Goal: Task Accomplishment & Management: Manage account settings

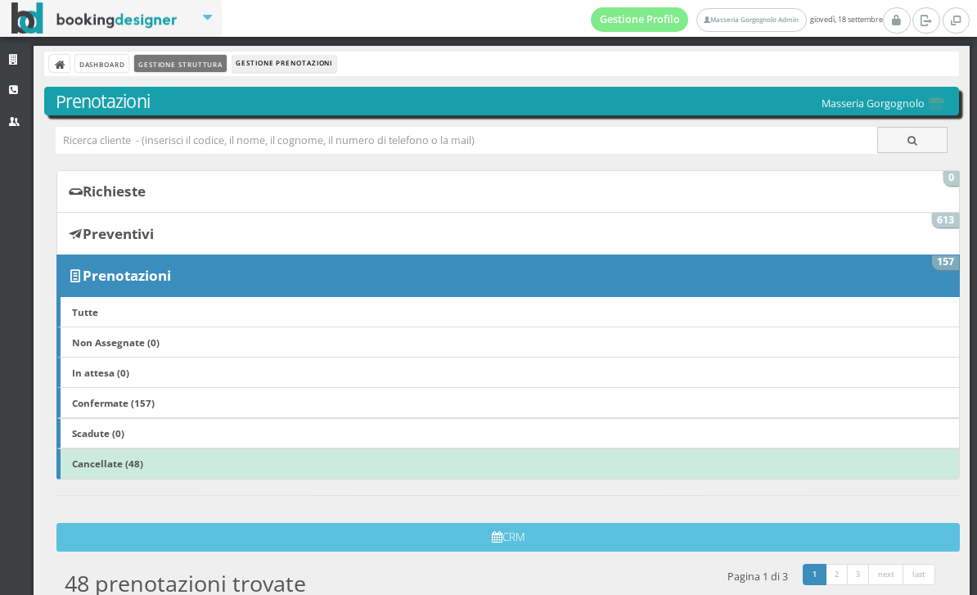
click at [194, 61] on link "Gestione Struttura" at bounding box center [180, 63] width 92 height 17
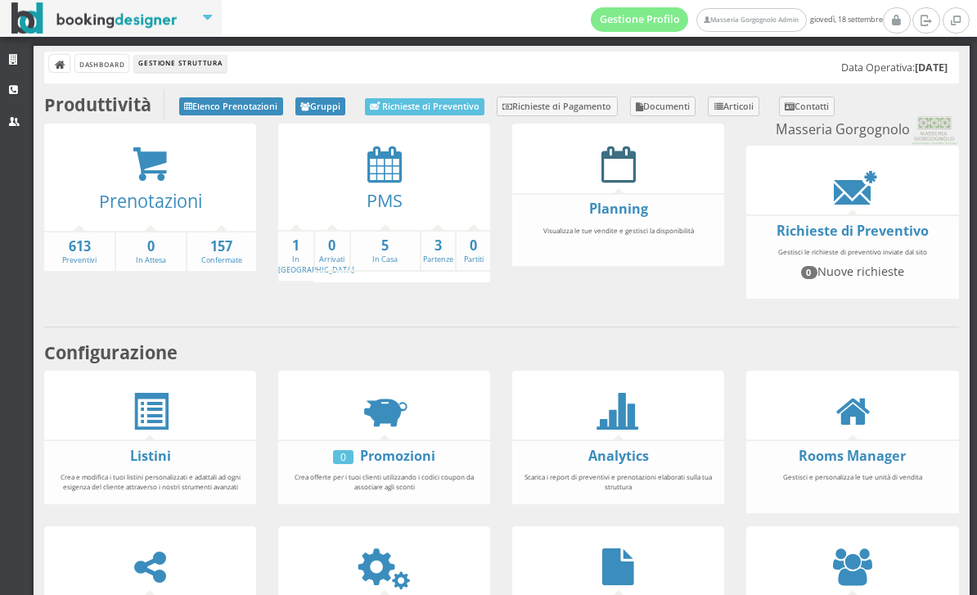
click at [617, 177] on icon at bounding box center [618, 164] width 34 height 37
click at [380, 165] on icon at bounding box center [384, 164] width 34 height 37
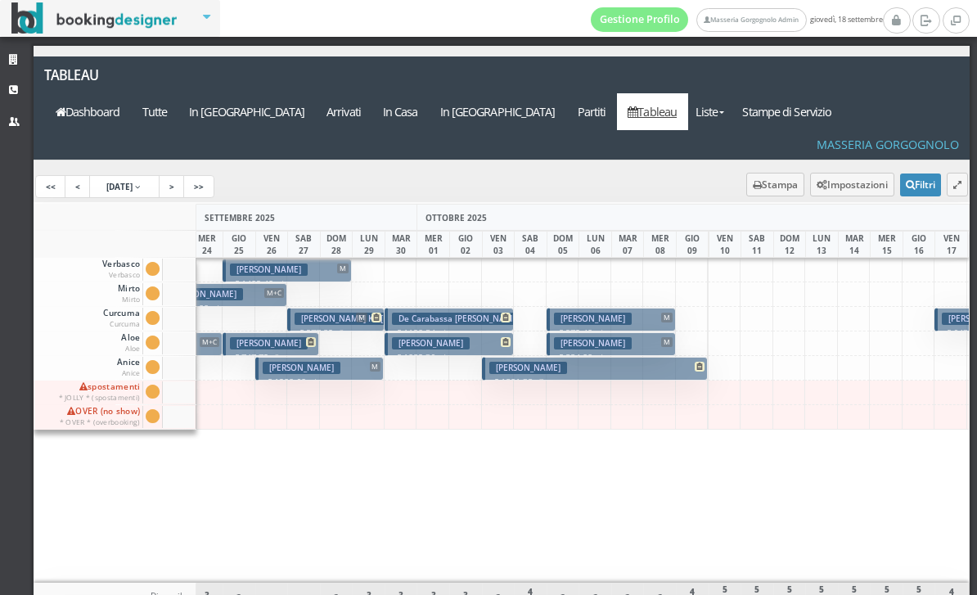
click at [610, 312] on h3 "[PERSON_NAME]" at bounding box center [593, 318] width 78 height 12
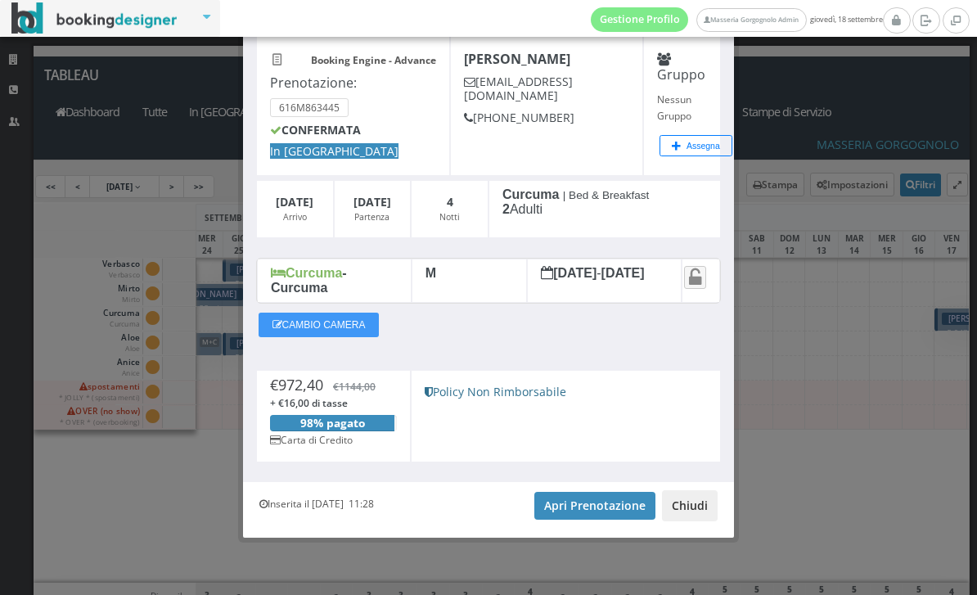
click at [691, 516] on button "Chiudi" at bounding box center [690, 505] width 56 height 31
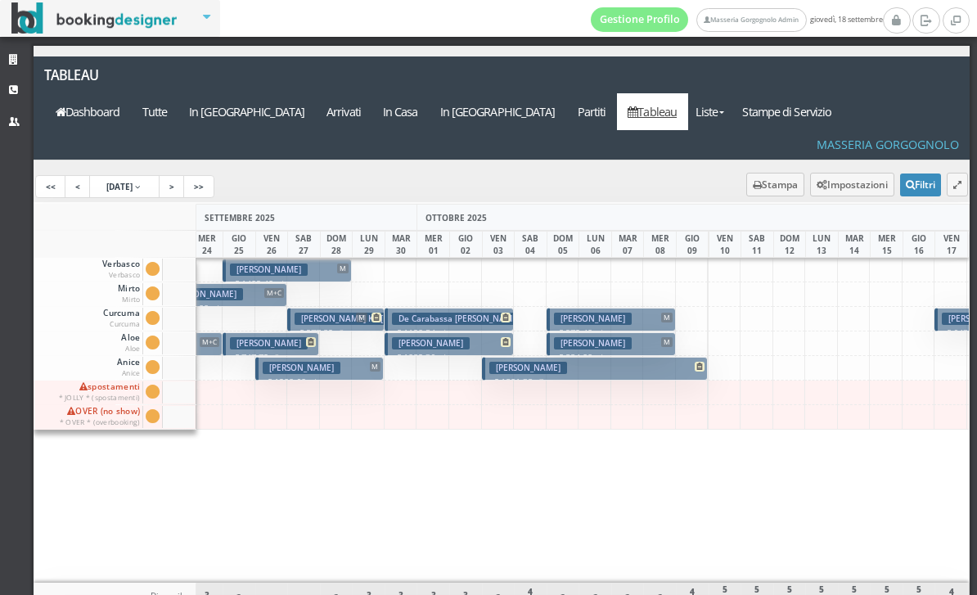
click at [600, 282] on div at bounding box center [595, 294] width 34 height 25
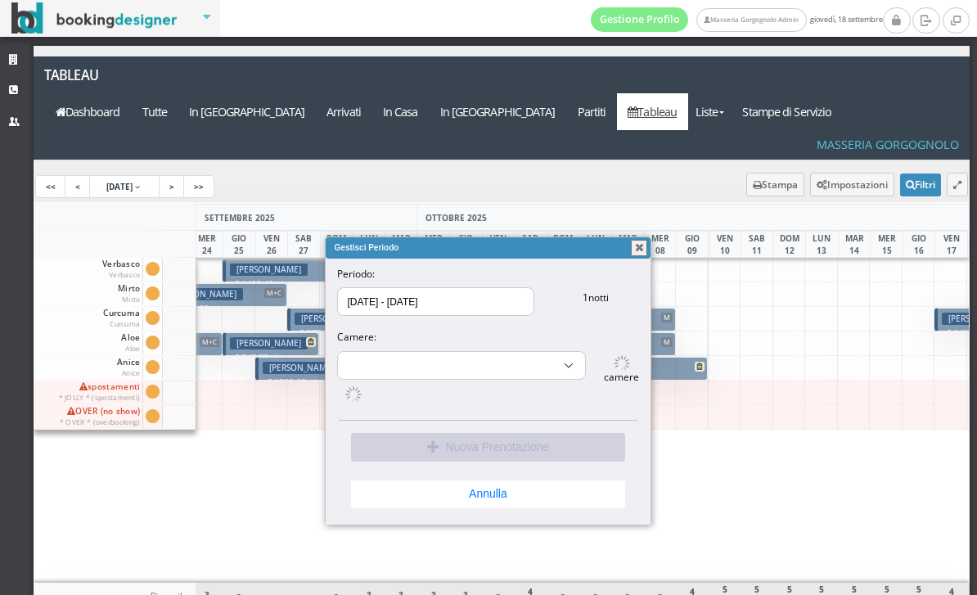
select select "10186"
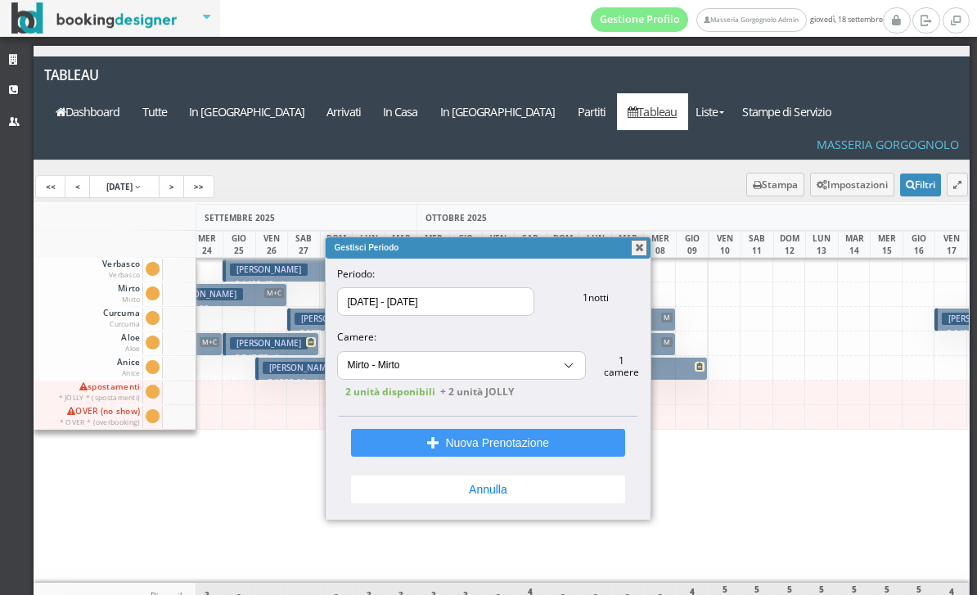
click at [642, 243] on button "button" at bounding box center [639, 248] width 16 height 16
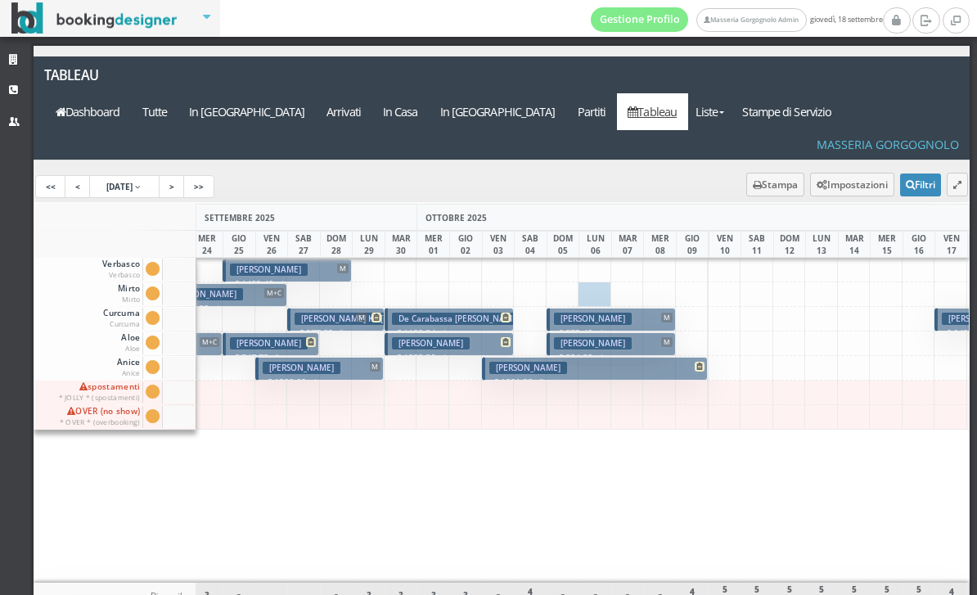
click at [610, 312] on h3 "[PERSON_NAME]" at bounding box center [593, 318] width 78 height 12
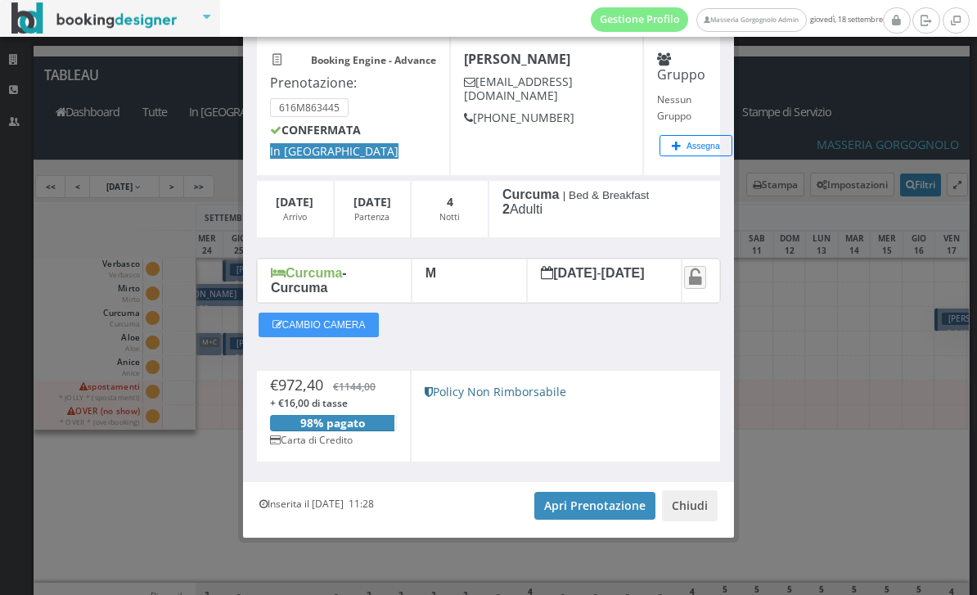
scroll to position [97, 0]
click at [588, 518] on link "Apri Prenotazione" at bounding box center [594, 506] width 121 height 28
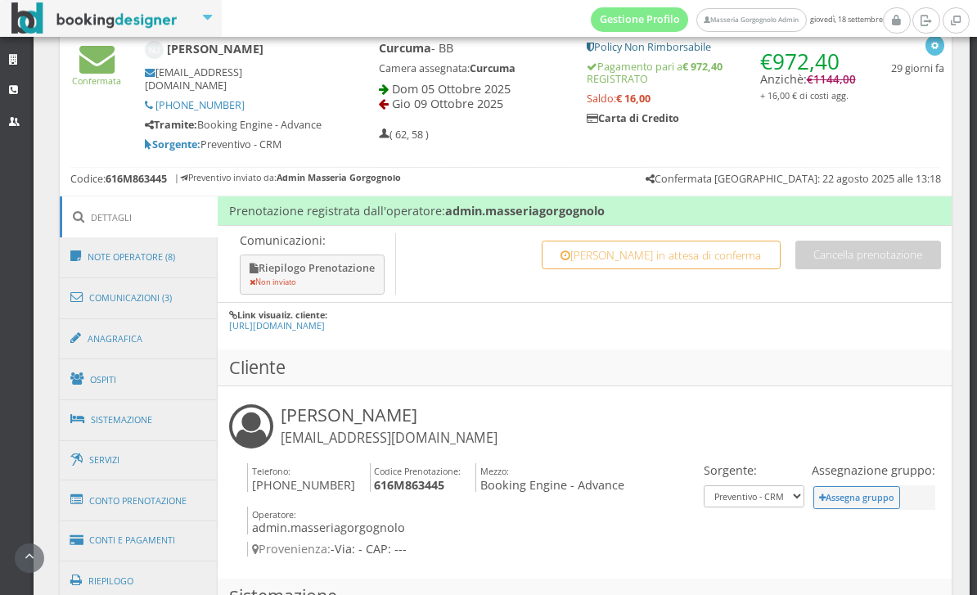
scroll to position [685, 0]
